Goal: Information Seeking & Learning: Learn about a topic

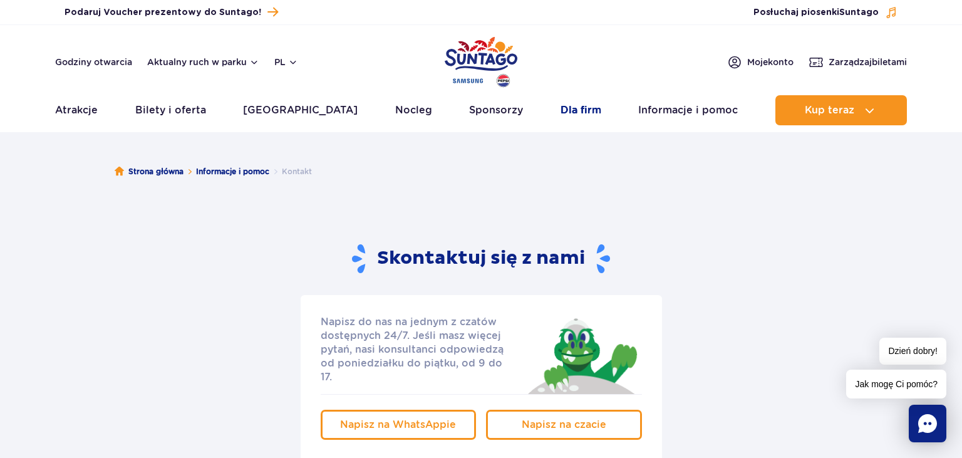
click at [576, 109] on link "Dla firm" at bounding box center [581, 110] width 41 height 30
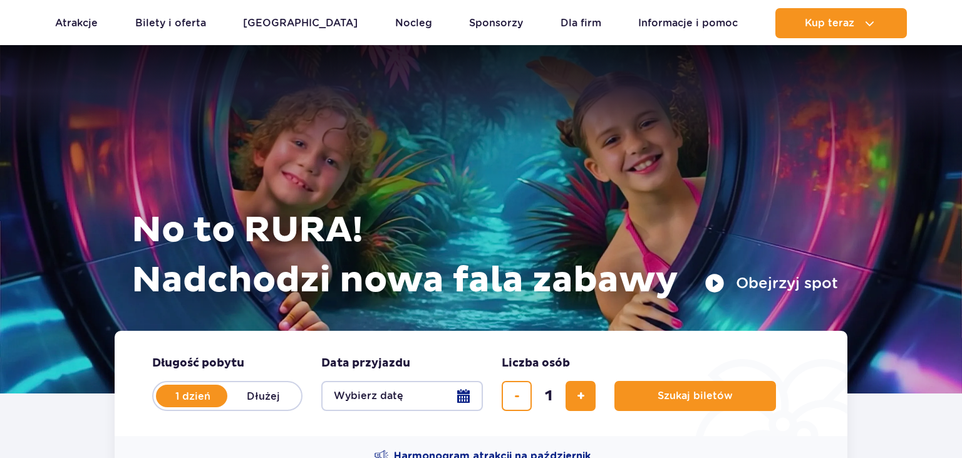
scroll to position [2594, 0]
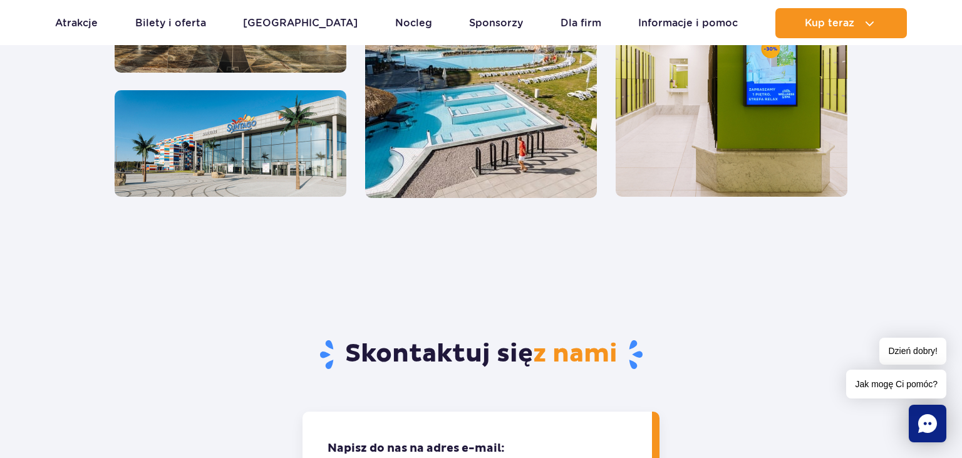
scroll to position [1058, 0]
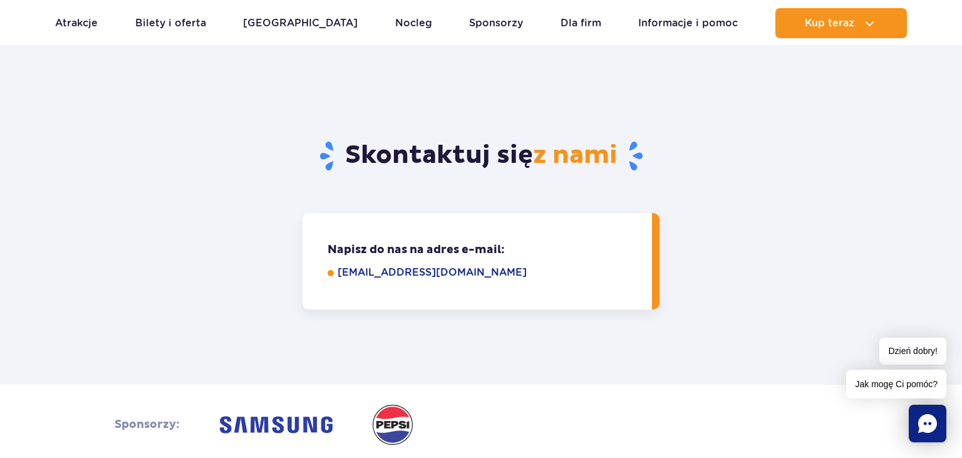
click at [493, 279] on link "eventy@parkofpoland.com" at bounding box center [486, 272] width 297 height 15
click at [587, 407] on div "Sponsorzy:" at bounding box center [481, 425] width 753 height 40
click at [338, 273] on link "eventy@parkofpoland.com" at bounding box center [486, 272] width 297 height 15
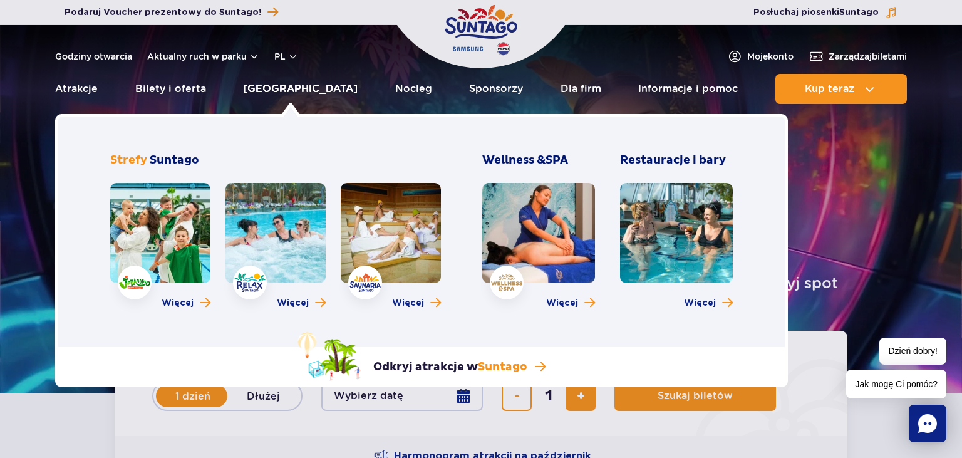
click at [296, 92] on link "[GEOGRAPHIC_DATA]" at bounding box center [300, 89] width 115 height 30
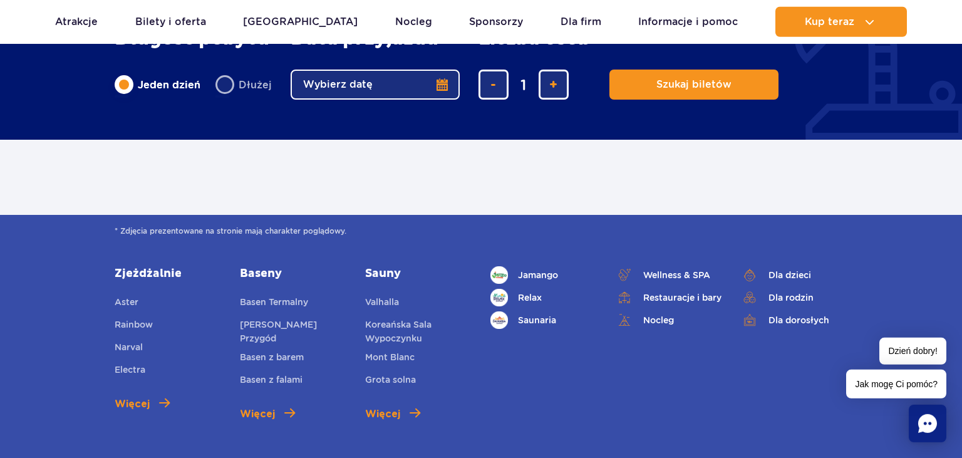
scroll to position [662, 0]
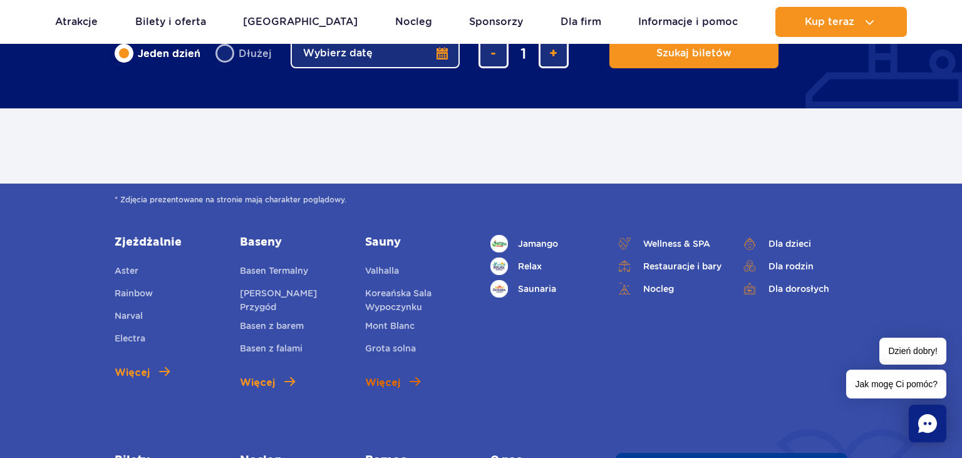
click at [392, 389] on span "Więcej" at bounding box center [382, 382] width 35 height 15
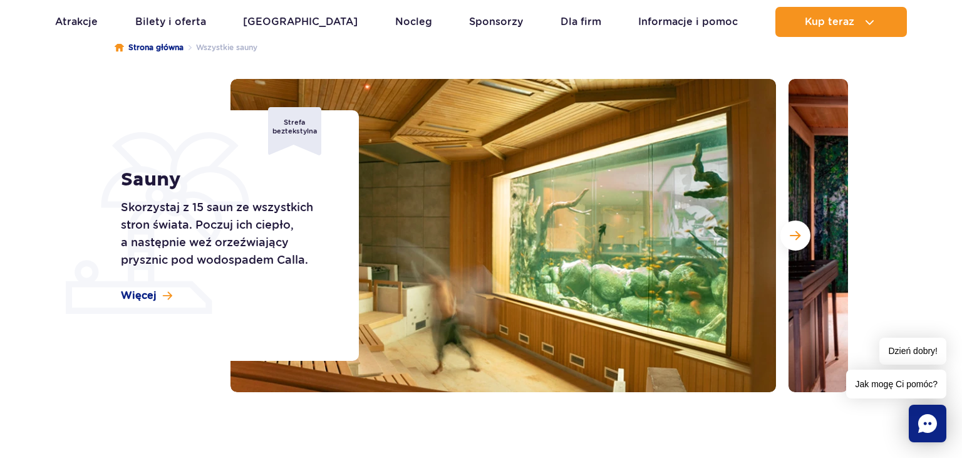
scroll to position [132, 0]
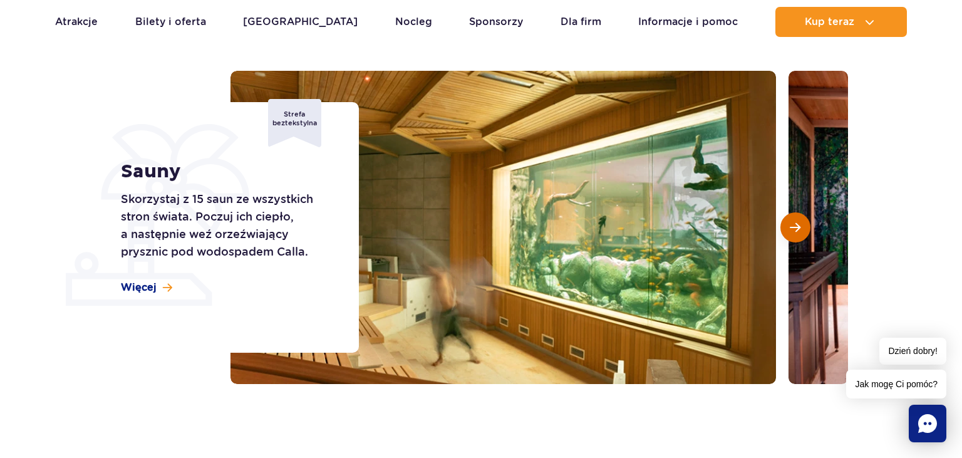
click at [795, 222] on button "Następny slajd" at bounding box center [796, 227] width 30 height 30
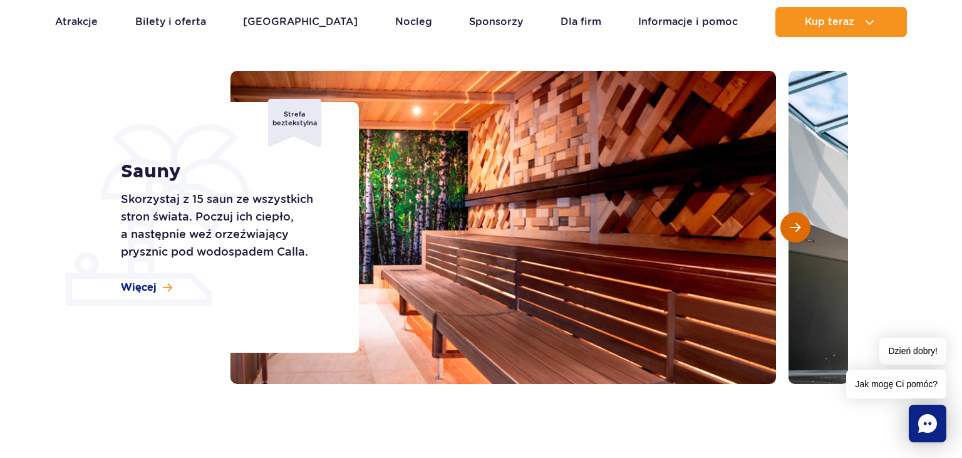
click at [795, 222] on button "Następny slajd" at bounding box center [796, 227] width 30 height 30
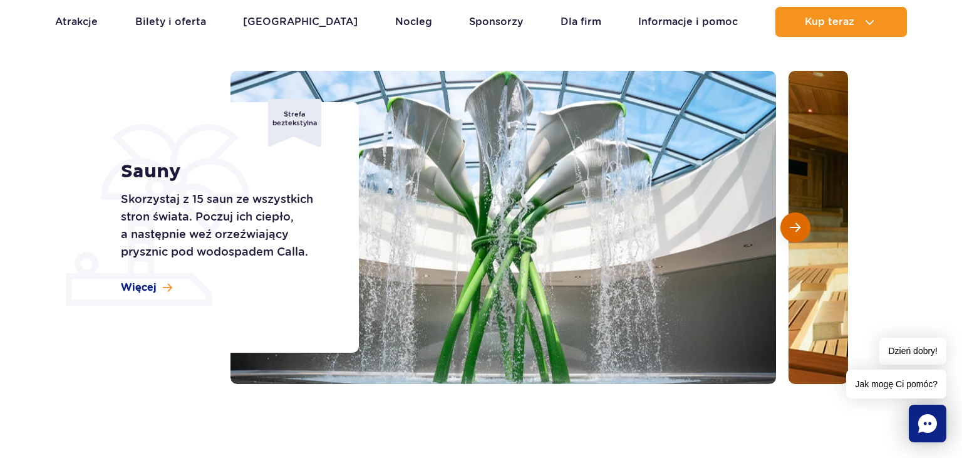
click at [795, 222] on button "Następny slajd" at bounding box center [796, 227] width 30 height 30
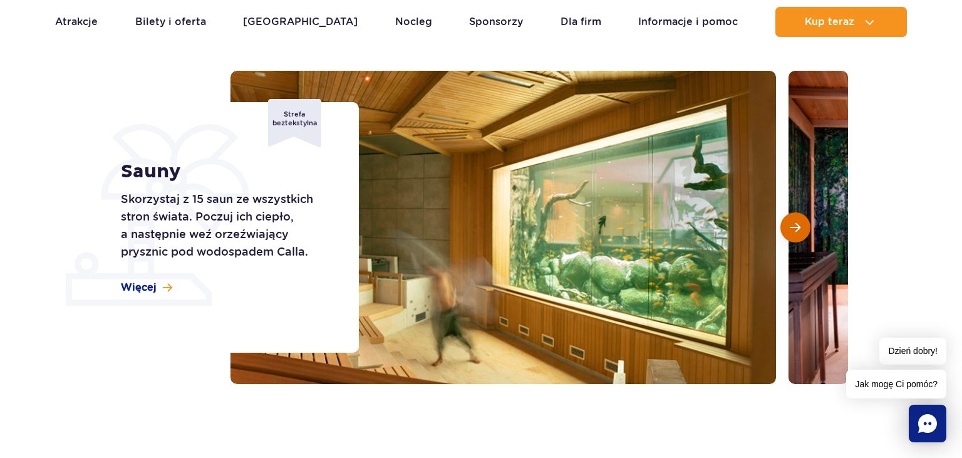
click at [795, 222] on button "Następny slajd" at bounding box center [796, 227] width 30 height 30
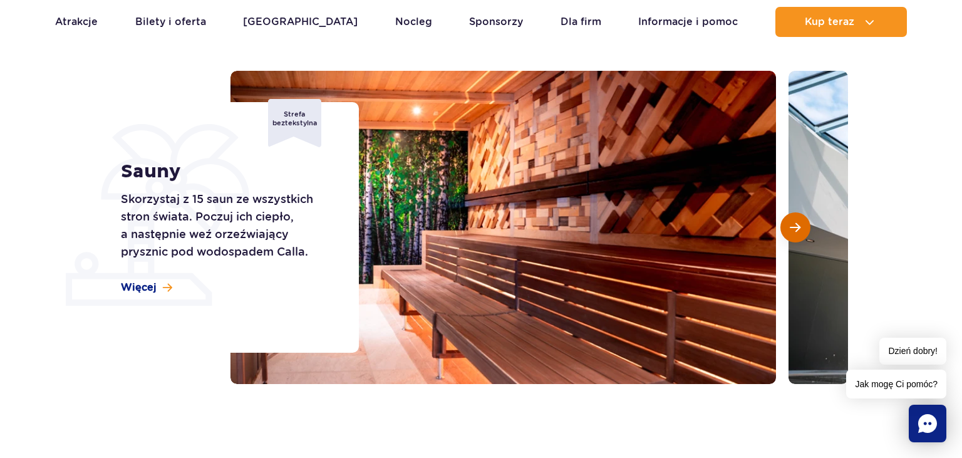
click at [795, 222] on button "Następny slajd" at bounding box center [796, 227] width 30 height 30
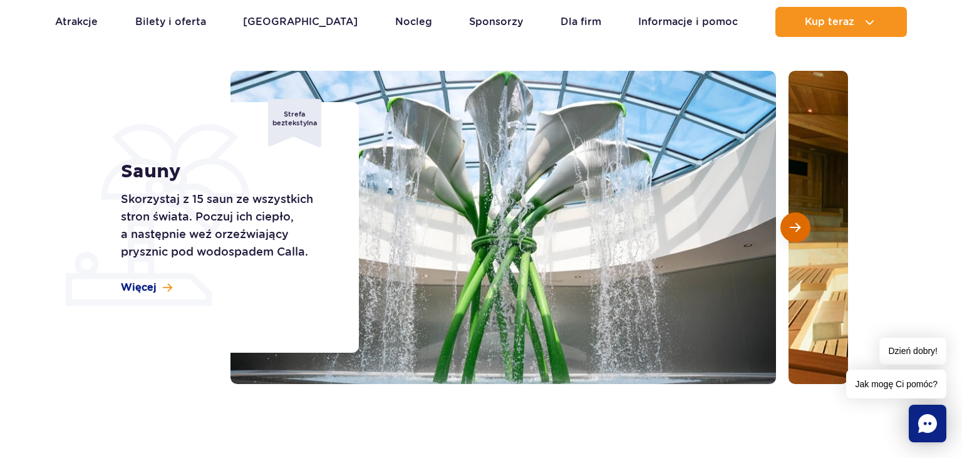
click at [795, 222] on button "Następny slajd" at bounding box center [796, 227] width 30 height 30
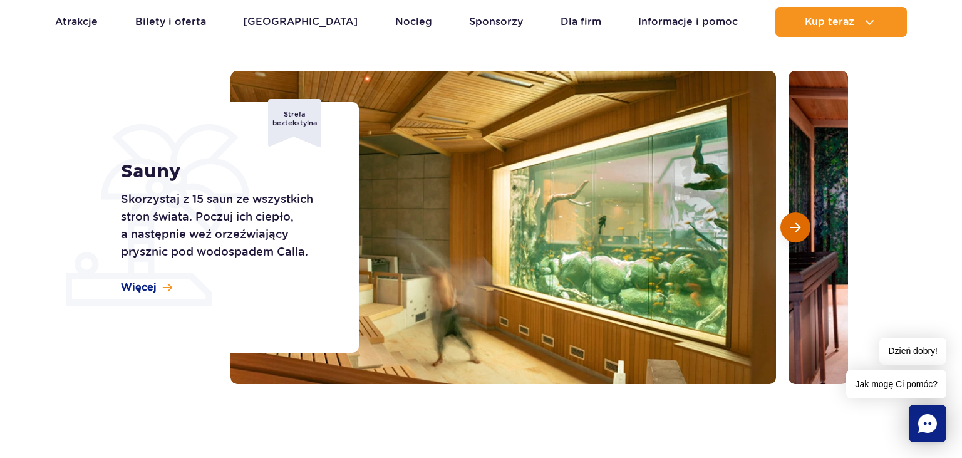
click at [795, 223] on button "Następny slajd" at bounding box center [796, 227] width 30 height 30
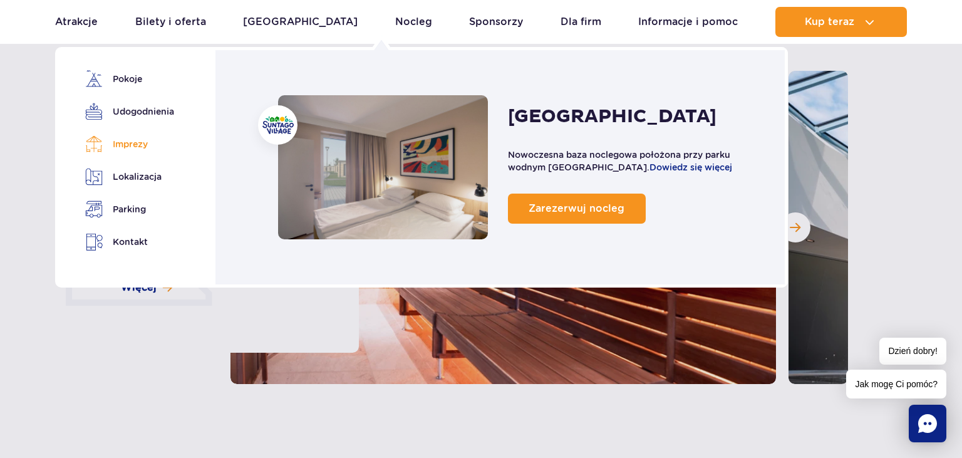
click at [140, 149] on link "Imprezy" at bounding box center [127, 144] width 85 height 18
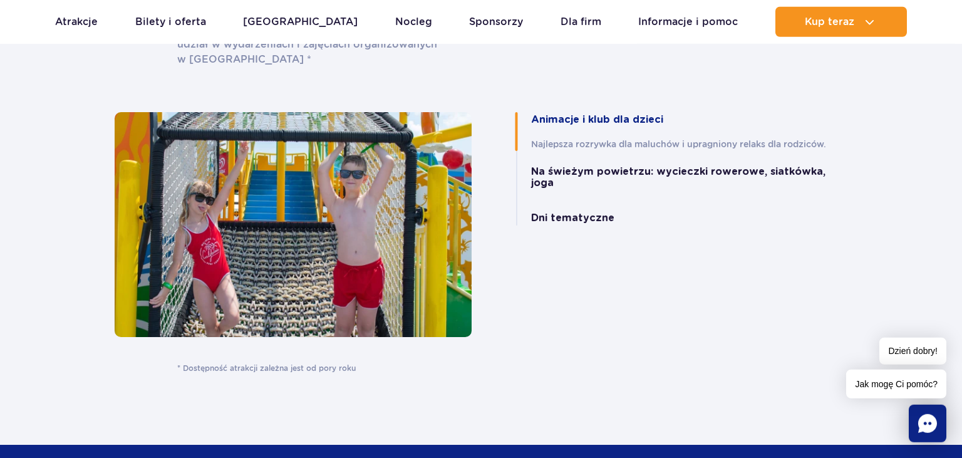
scroll to position [2721, 0]
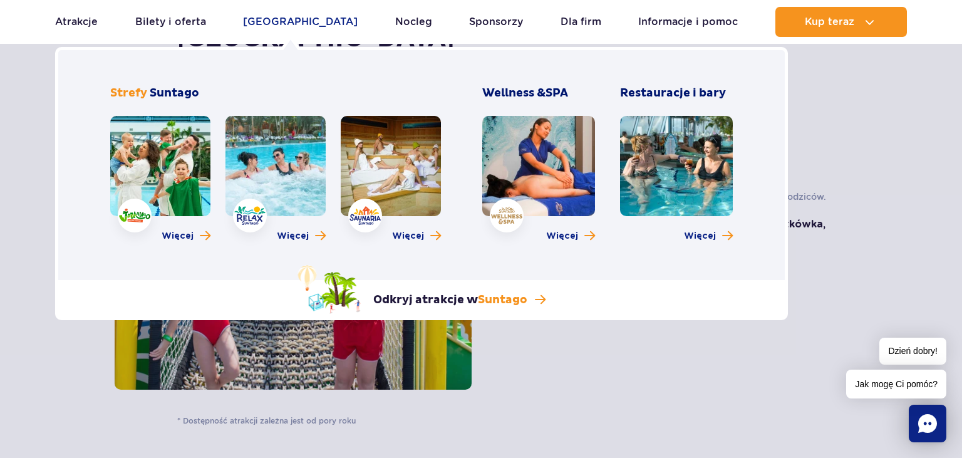
click at [286, 21] on link "[GEOGRAPHIC_DATA]" at bounding box center [300, 22] width 115 height 30
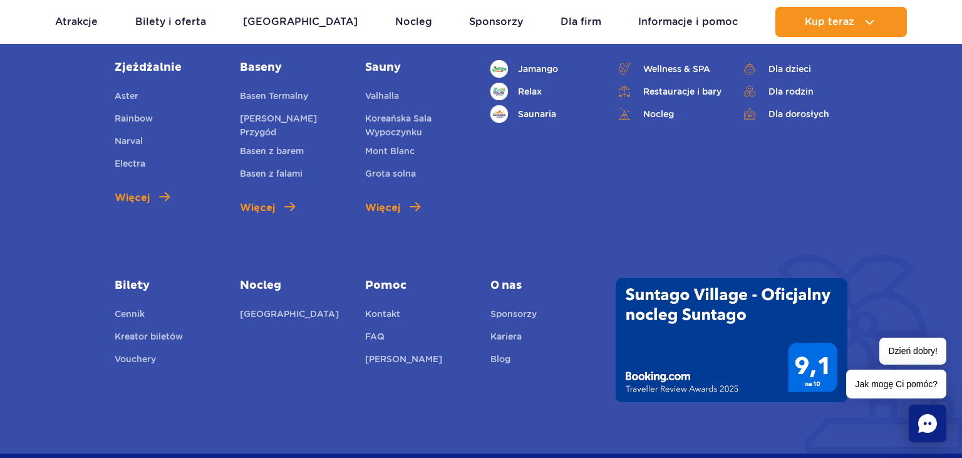
scroll to position [794, 0]
